Goal: Task Accomplishment & Management: Manage account settings

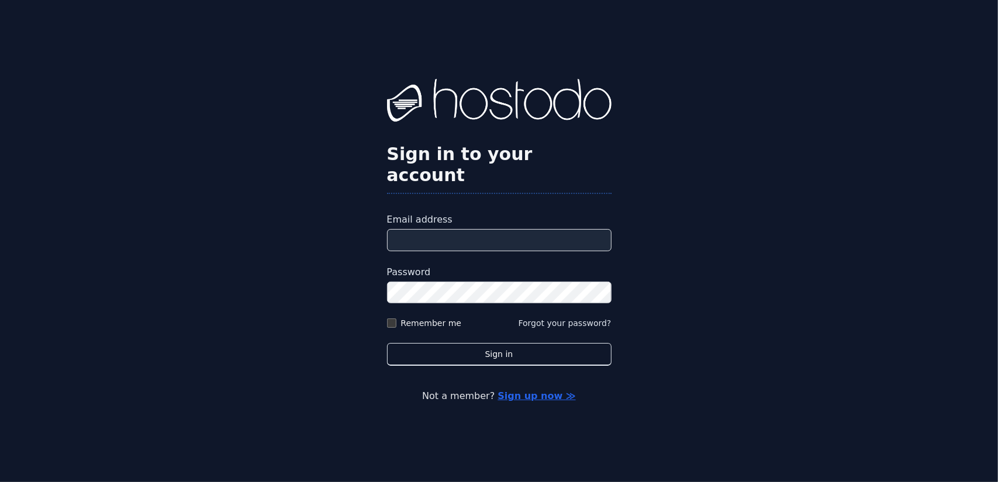
type input "**********"
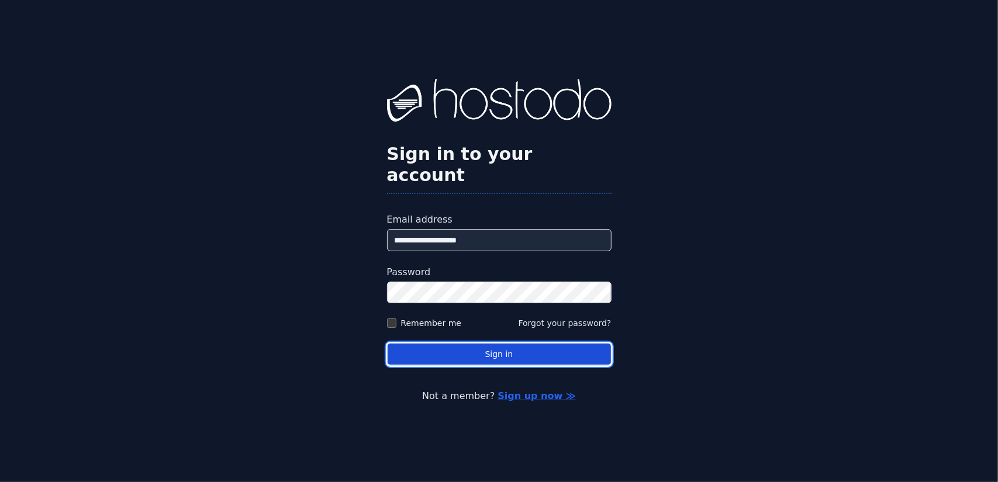
click at [474, 350] on button "Sign in" at bounding box center [499, 354] width 225 height 23
click at [499, 343] on button "Sign in" at bounding box center [499, 354] width 225 height 23
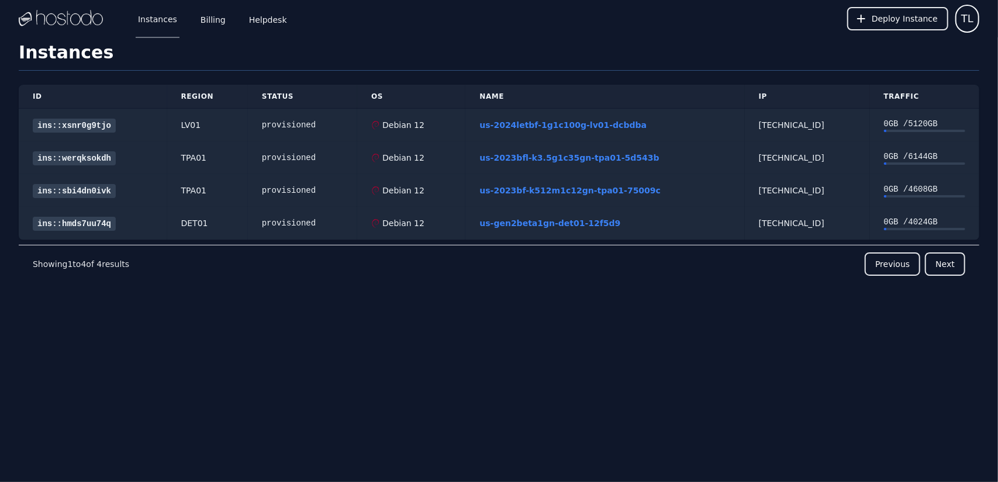
click at [508, 314] on div "ID Region Status OS Name IP Traffic ins::xsnr0g9tjo LV01 provisioned Debian 12 …" at bounding box center [499, 205] width 961 height 268
click at [218, 19] on link "Billing" at bounding box center [213, 18] width 30 height 39
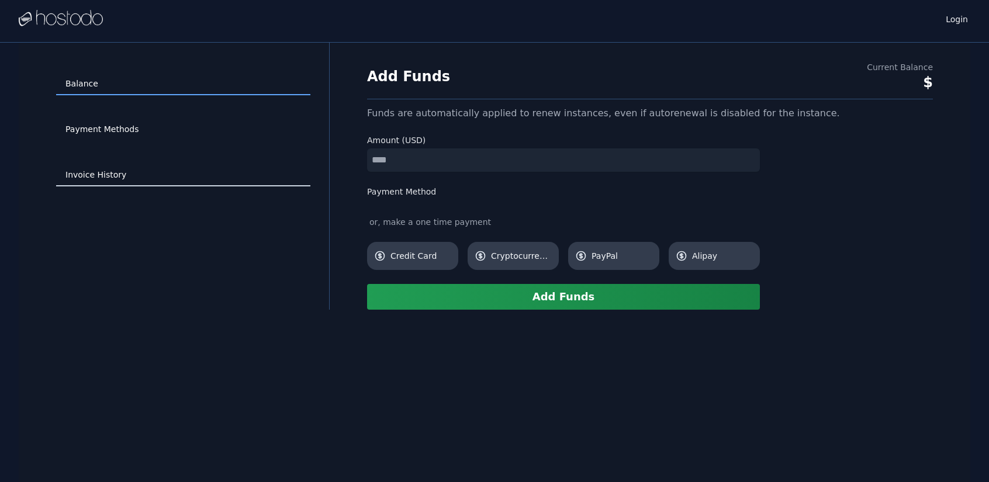
click at [142, 178] on link "Invoice History" at bounding box center [183, 175] width 254 height 22
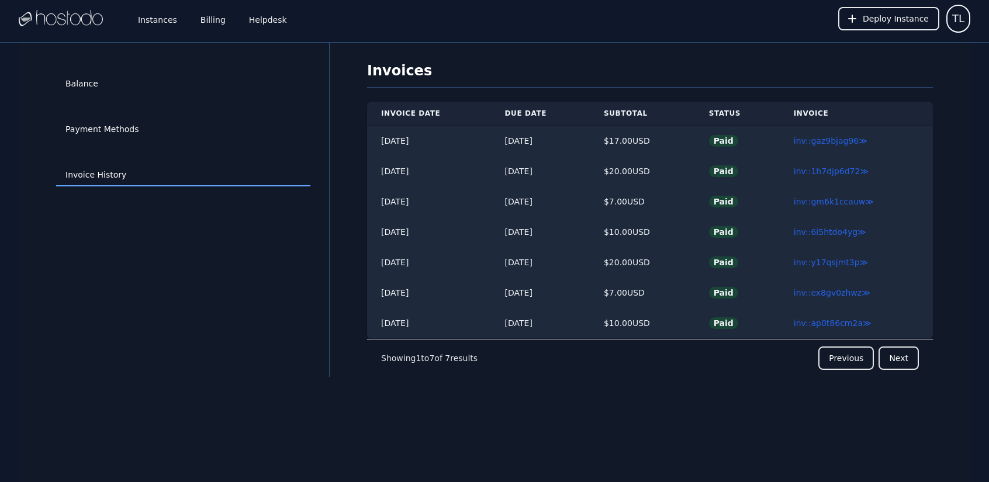
click at [94, 23] on img at bounding box center [61, 19] width 84 height 18
click at [155, 26] on link "Instances" at bounding box center [158, 18] width 44 height 39
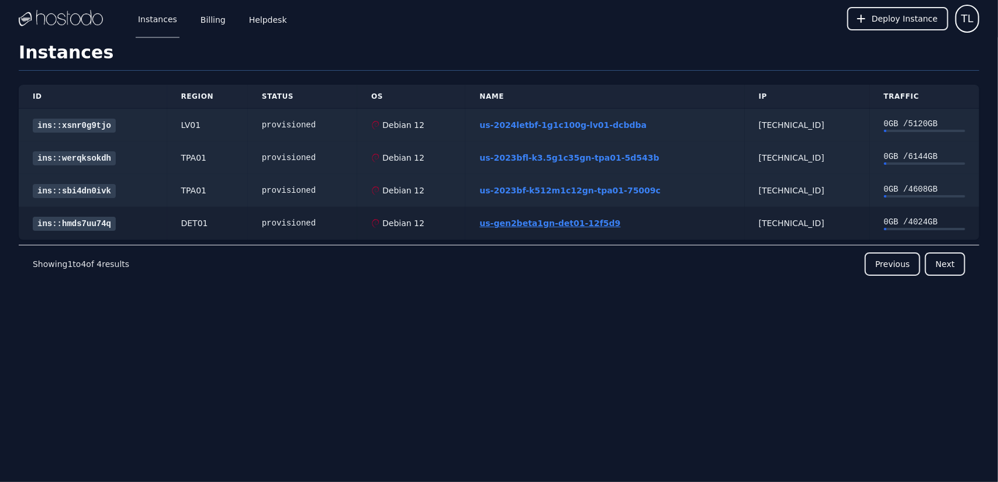
click at [547, 223] on link "us-gen2beta1gn-det01-12f5d9" at bounding box center [549, 223] width 141 height 9
